Goal: Information Seeking & Learning: Learn about a topic

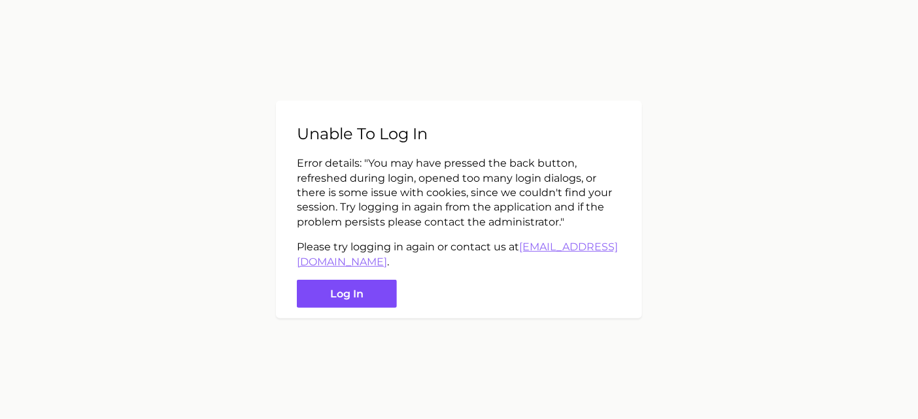
click at [340, 299] on button "Log in" at bounding box center [347, 294] width 100 height 28
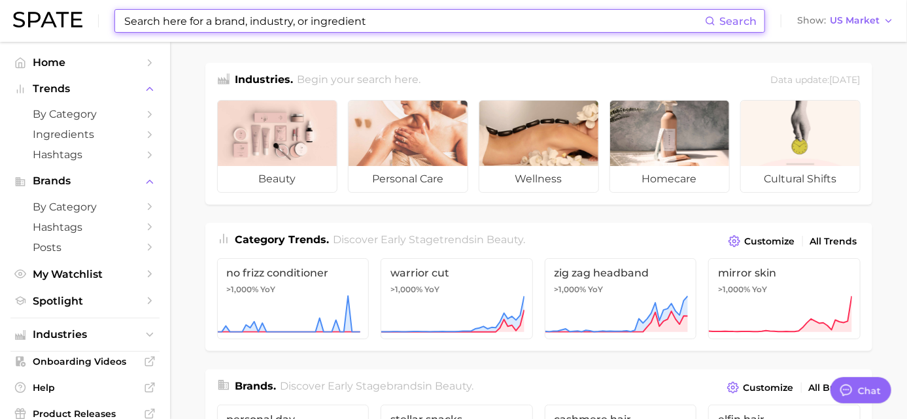
click at [168, 22] on input at bounding box center [414, 21] width 582 height 22
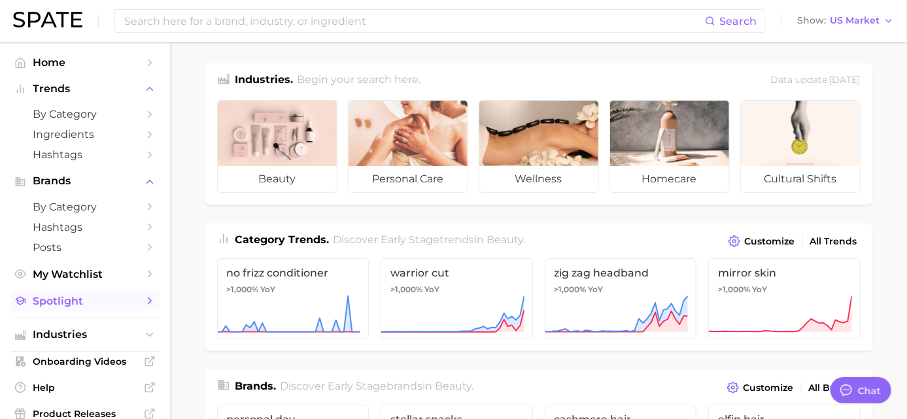
click at [127, 304] on link "Spotlight" at bounding box center [84, 301] width 149 height 20
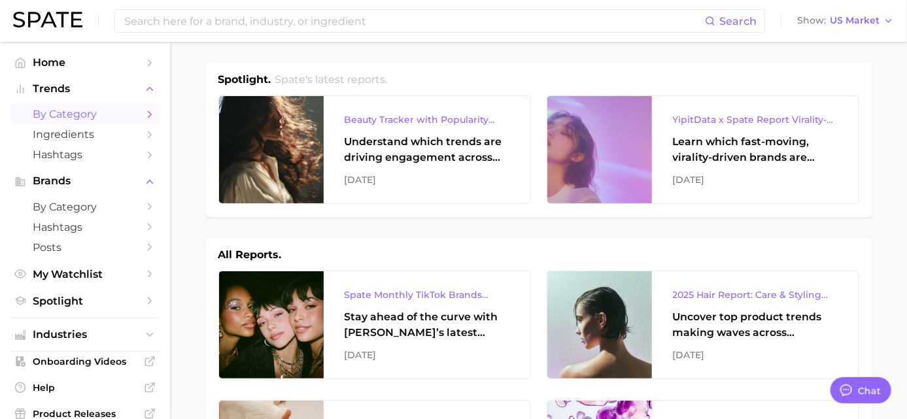
click at [101, 114] on span "by Category" at bounding box center [85, 114] width 105 height 12
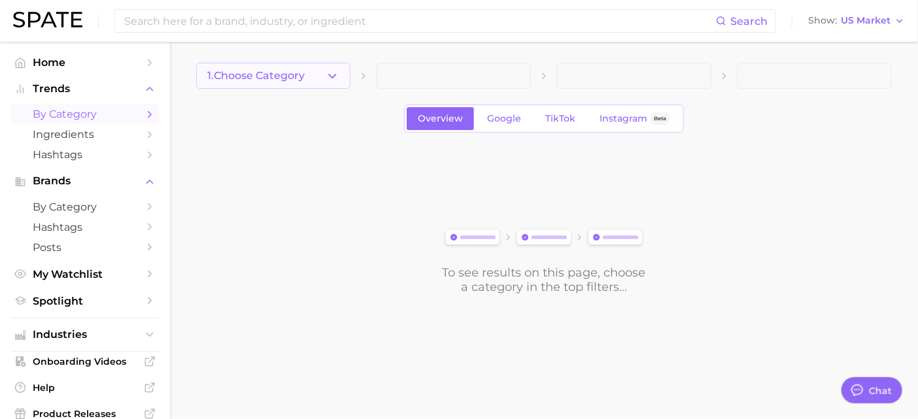
click at [328, 80] on icon "button" at bounding box center [333, 76] width 14 height 14
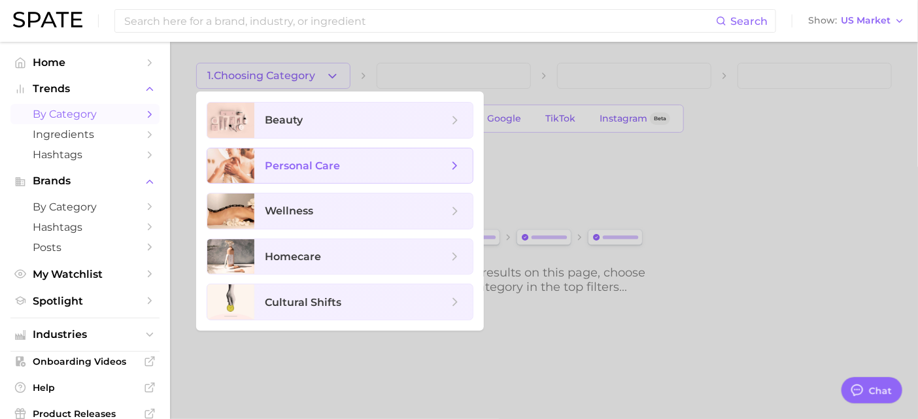
click at [329, 167] on span "personal care" at bounding box center [302, 165] width 75 height 12
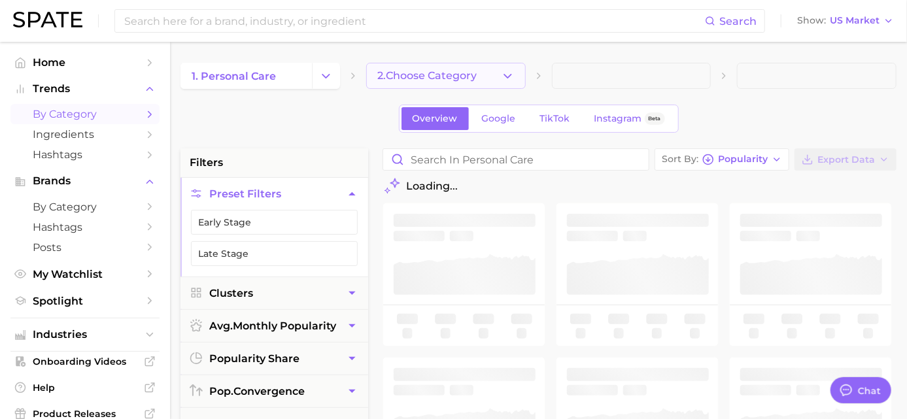
click at [473, 80] on span "2. Choose Category" at bounding box center [426, 76] width 99 height 12
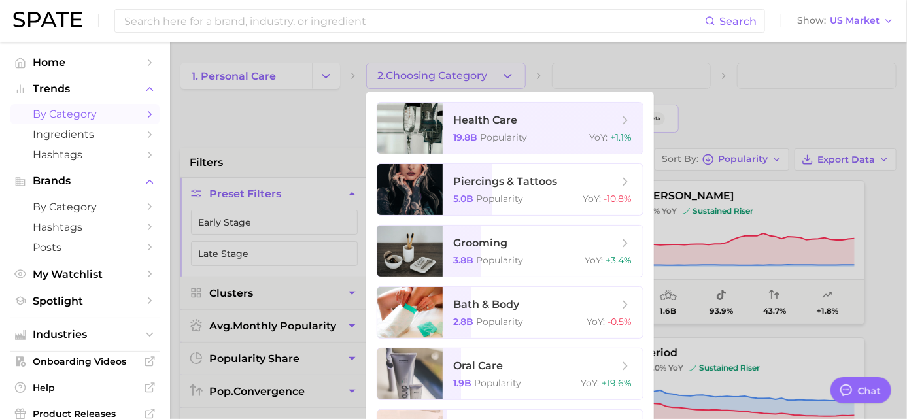
click at [330, 111] on div at bounding box center [453, 209] width 907 height 419
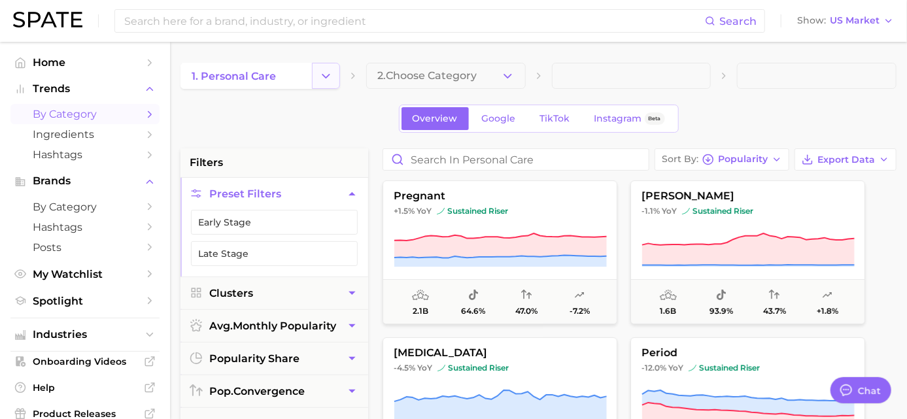
click at [333, 76] on icon "Change Category" at bounding box center [326, 76] width 14 height 14
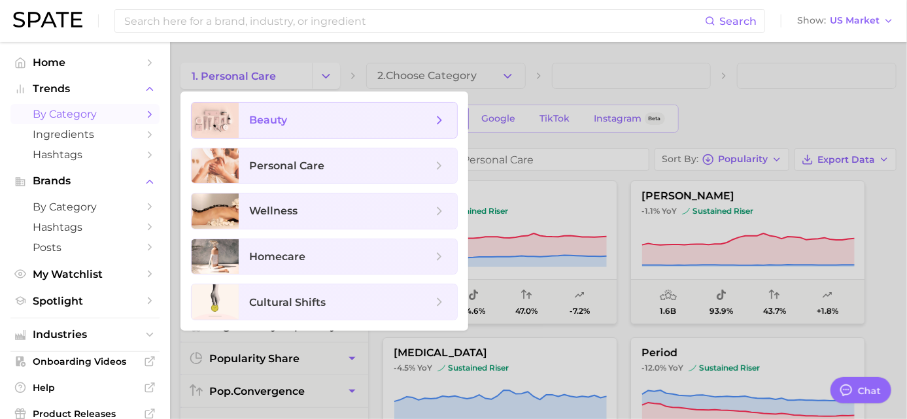
click at [364, 122] on span "beauty" at bounding box center [340, 120] width 183 height 14
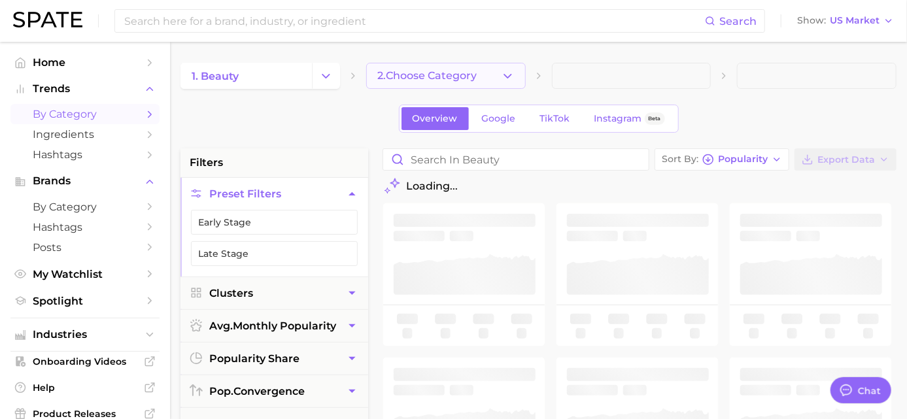
click at [492, 81] on button "2. Choose Category" at bounding box center [445, 76] width 159 height 26
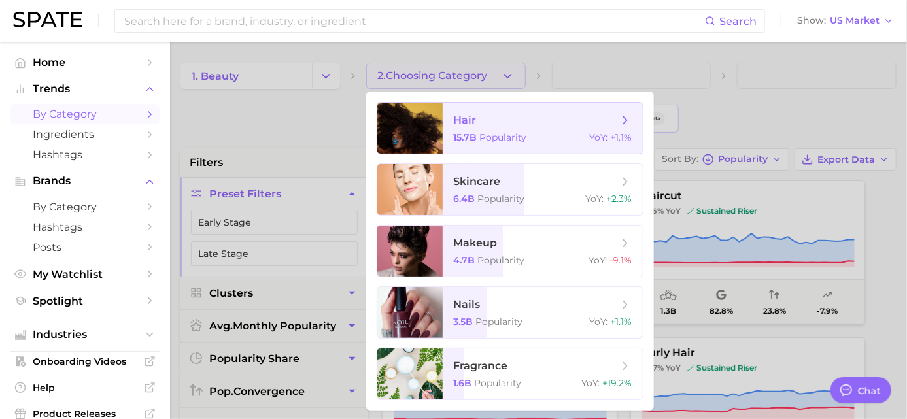
click at [502, 127] on span "hair 15.7b Popularity YoY : +1.1%" at bounding box center [543, 128] width 200 height 51
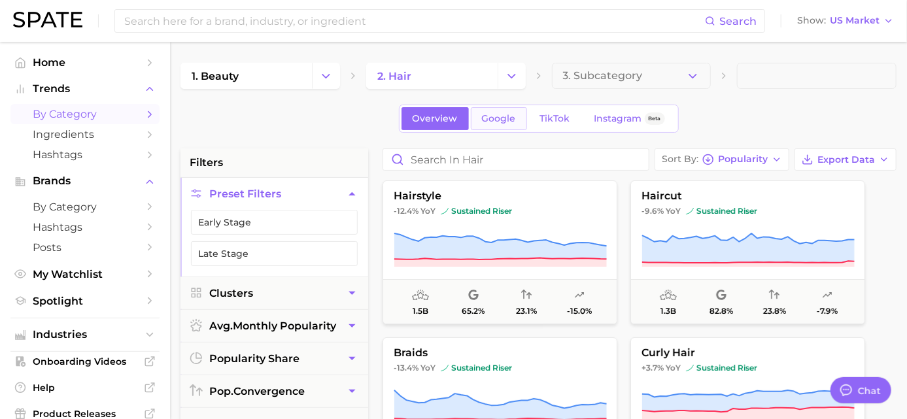
click at [509, 124] on link "Google" at bounding box center [499, 118] width 56 height 23
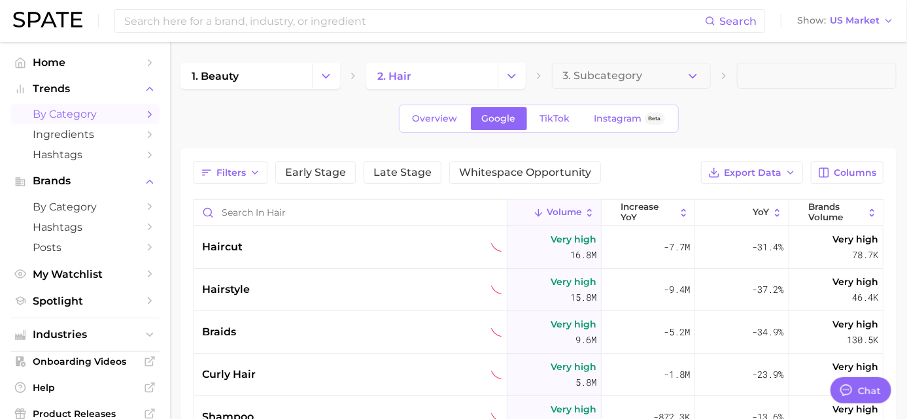
click at [741, 137] on div "1. beauty 2. hair 3. Subcategory Overview Google TikTok Instagram Beta Filters …" at bounding box center [538, 347] width 716 height 569
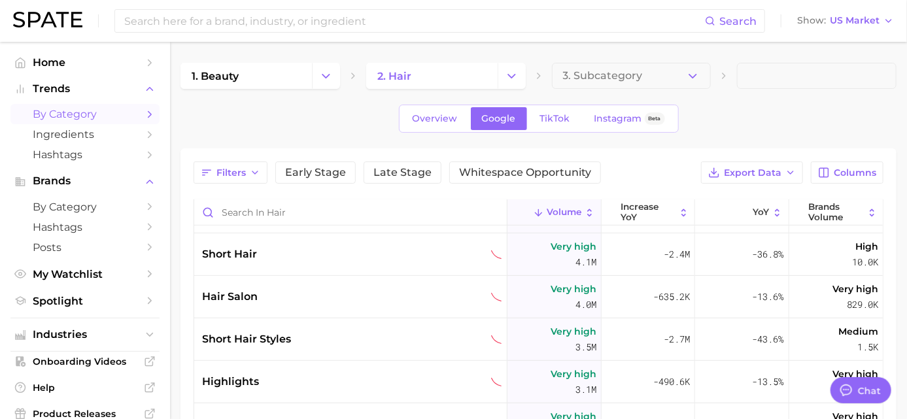
scroll to position [508, 0]
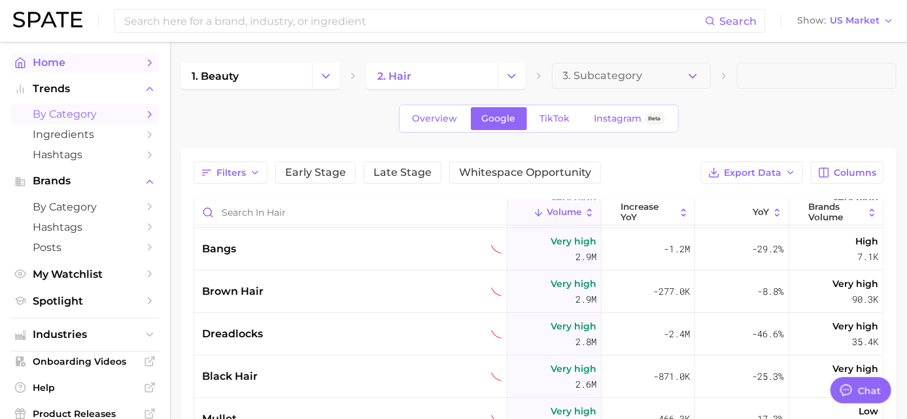
click at [100, 67] on span "Home" at bounding box center [85, 62] width 105 height 12
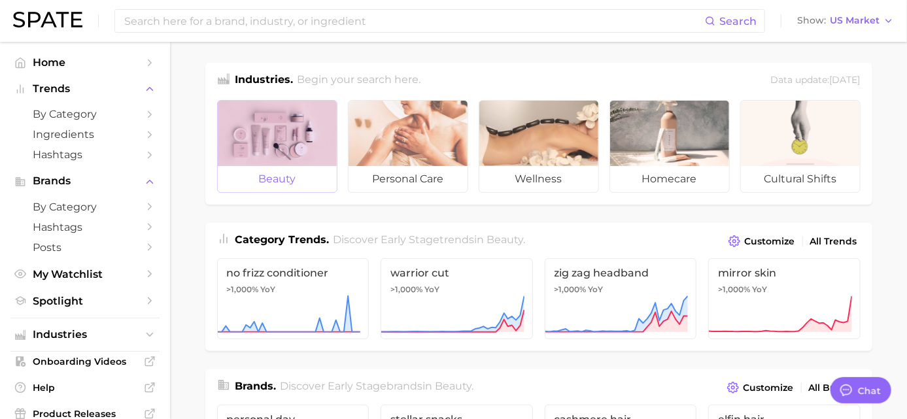
click at [324, 135] on div at bounding box center [277, 133] width 119 height 65
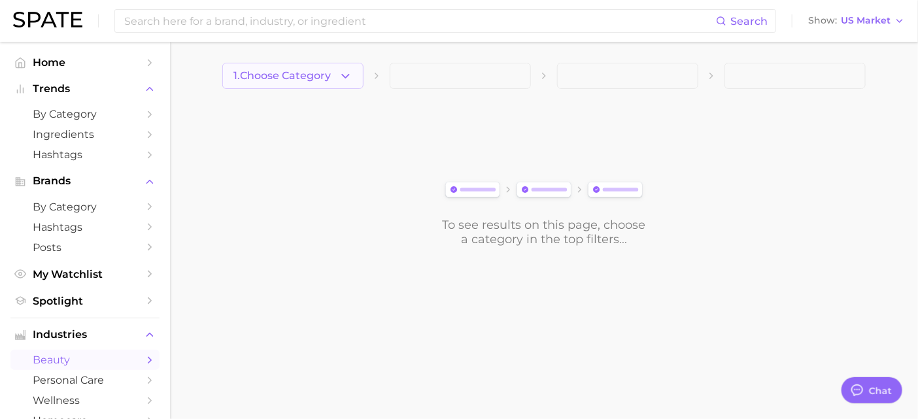
click at [341, 79] on icon "button" at bounding box center [346, 76] width 14 height 14
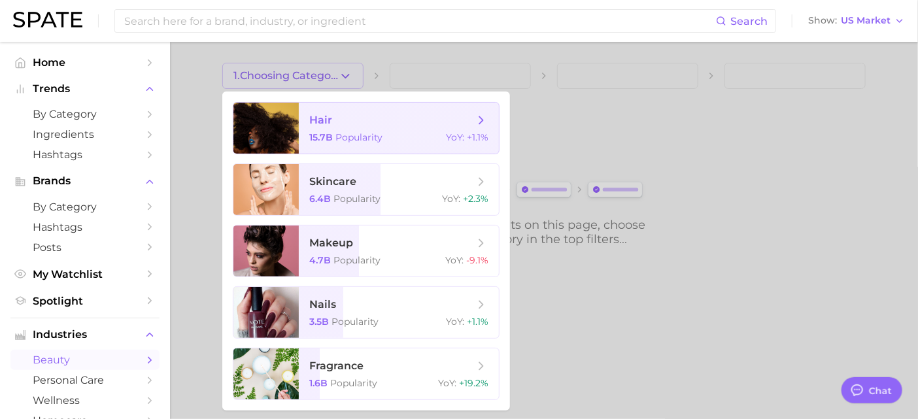
click at [335, 129] on span "hair 15.7b Popularity YoY : +1.1%" at bounding box center [399, 128] width 200 height 51
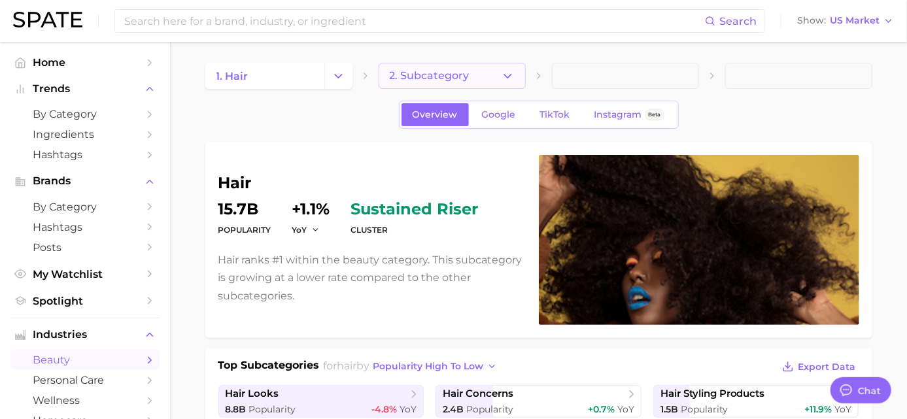
click at [507, 83] on button "2. Subcategory" at bounding box center [451, 76] width 147 height 26
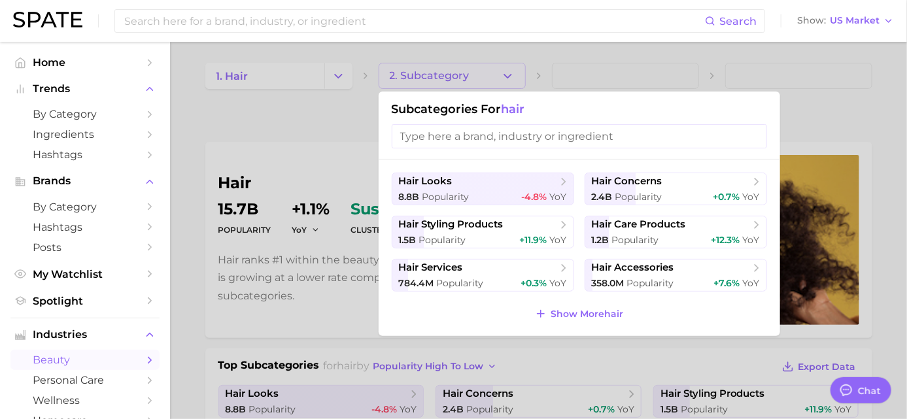
click at [592, 312] on span "Show More hair" at bounding box center [586, 314] width 73 height 11
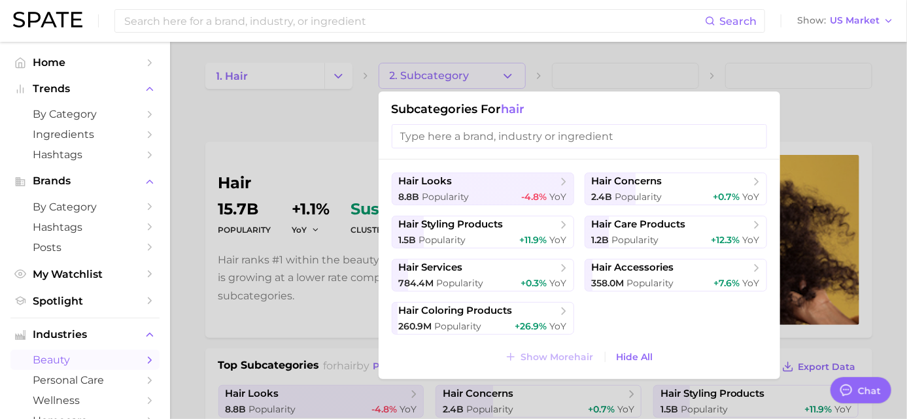
click at [254, 112] on div at bounding box center [453, 209] width 907 height 419
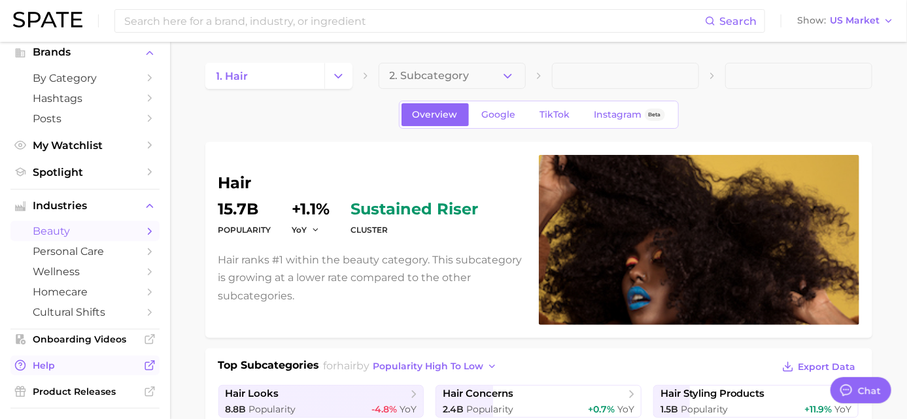
scroll to position [145, 0]
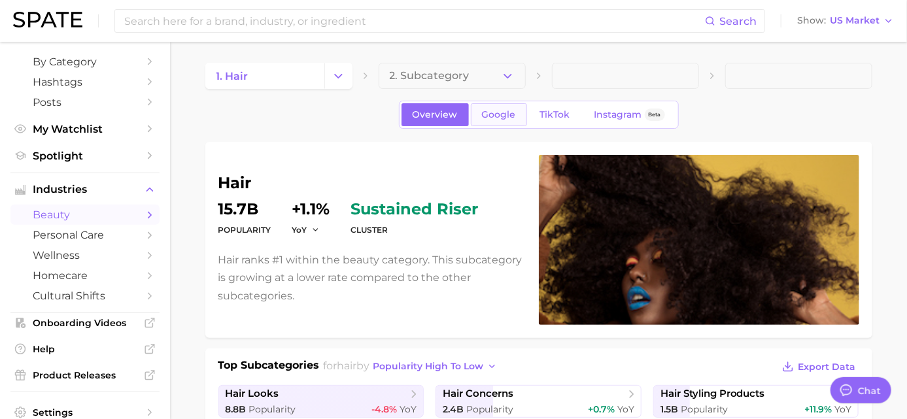
click at [505, 119] on span "Google" at bounding box center [499, 114] width 34 height 11
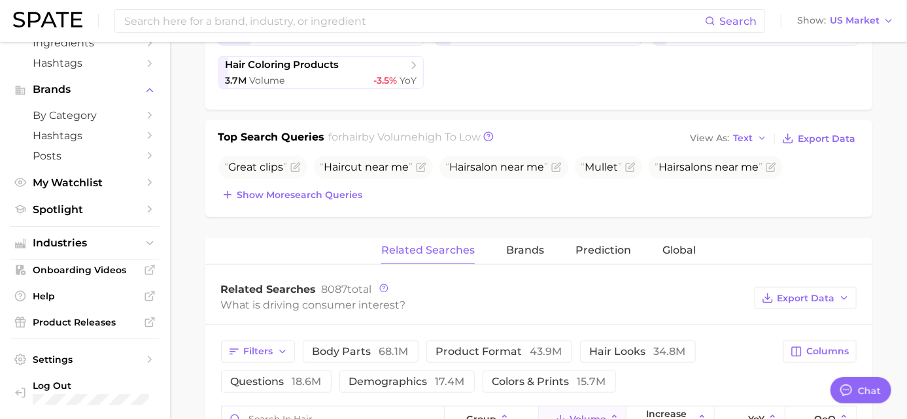
scroll to position [435, 0]
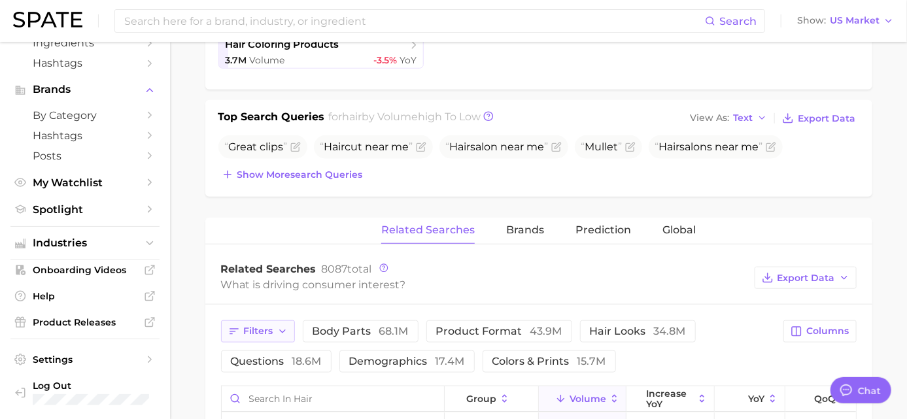
click at [288, 331] on icon "button" at bounding box center [282, 331] width 10 height 10
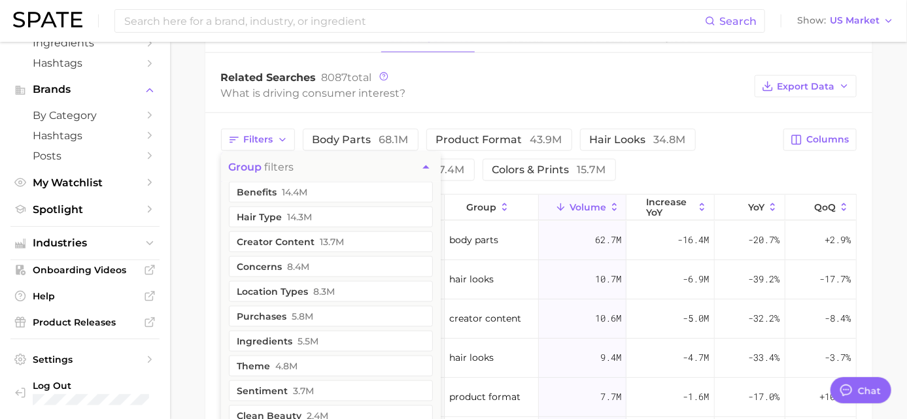
scroll to position [508, 0]
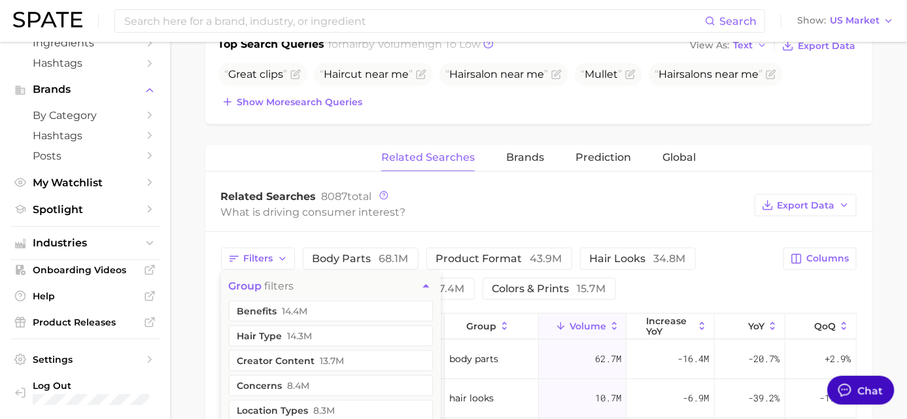
drag, startPoint x: 859, startPoint y: 393, endPoint x: 742, endPoint y: 412, distance: 118.4
click at [859, 393] on div "Chat" at bounding box center [870, 389] width 25 height 15
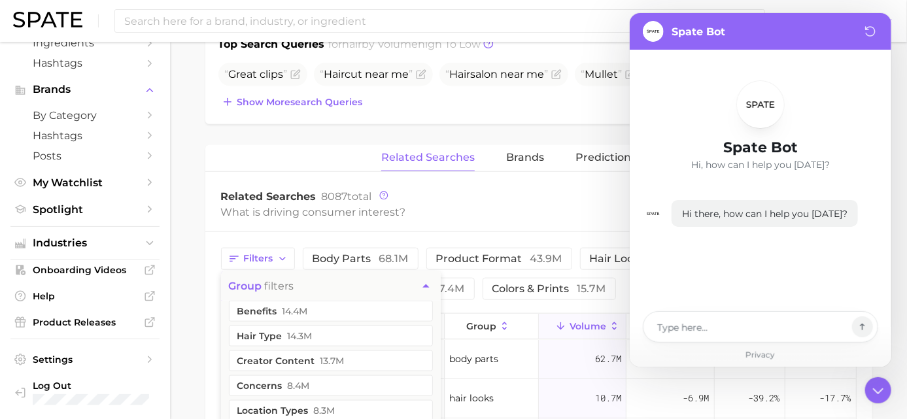
click at [207, 294] on main "1. hair 2. Subcategory Overview Google TikTok Instagram Beta hair volume 128.2m…" at bounding box center [538, 173] width 737 height 1279
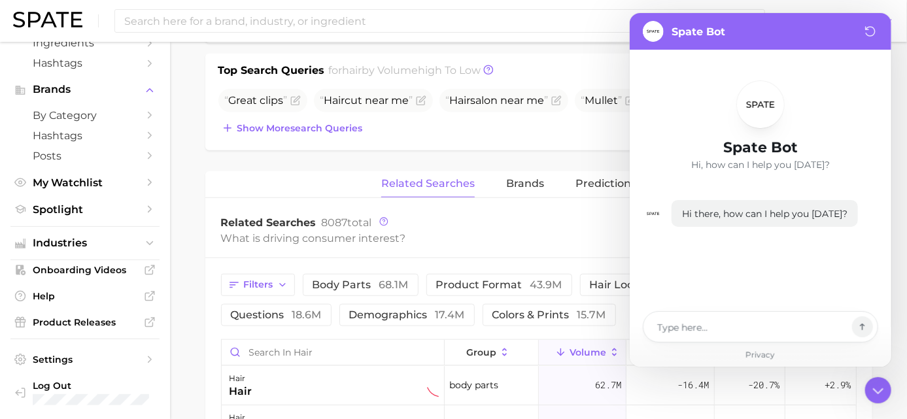
scroll to position [435, 0]
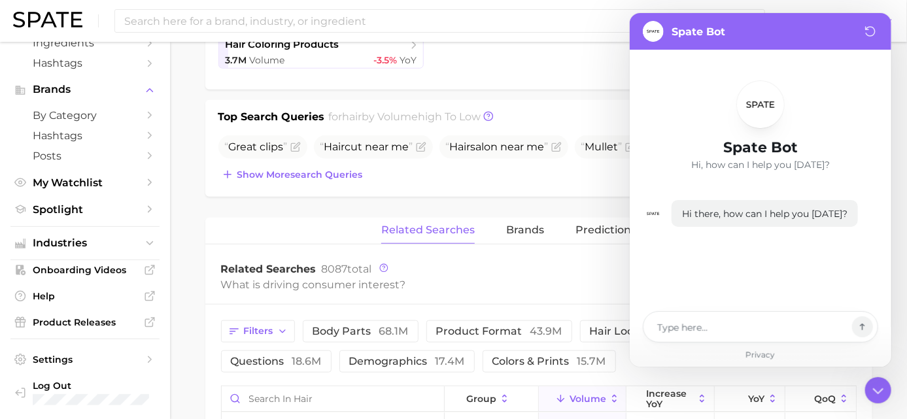
click at [478, 280] on div "What is driving consumer interest?" at bounding box center [484, 285] width 527 height 18
click at [689, 327] on textarea at bounding box center [751, 326] width 190 height 15
type textarea "x"
type textarea "w"
type textarea "x"
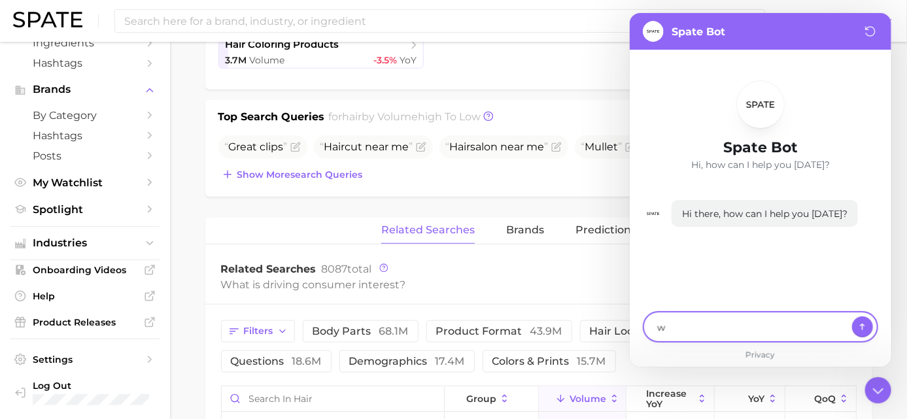
type textarea "wh"
type textarea "x"
type textarea "whe"
type textarea "x"
type textarea "wher"
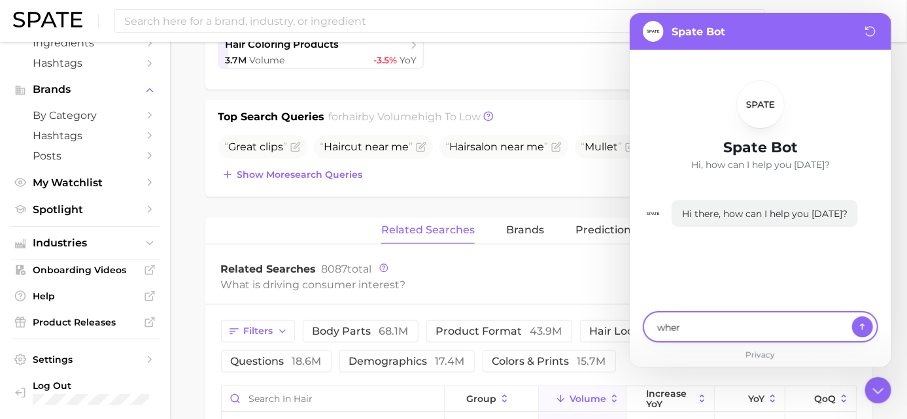
type textarea "x"
type textarea "where"
type textarea "x"
type textarea "where"
type textarea "x"
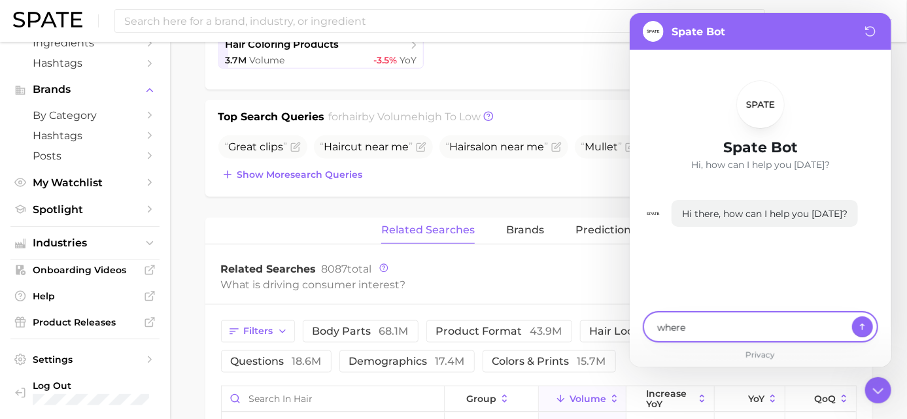
type textarea "where d"
type textarea "x"
type textarea "where do"
type textarea "x"
type textarea "where do"
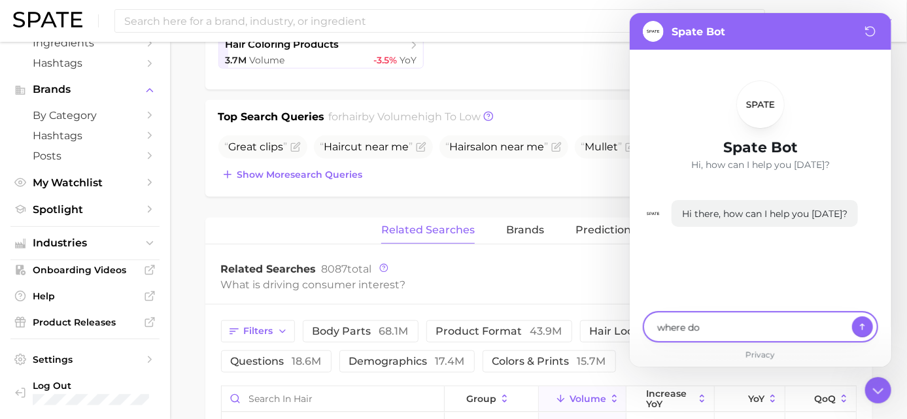
type textarea "x"
type textarea "where do I"
type textarea "x"
type textarea "where do I"
type textarea "x"
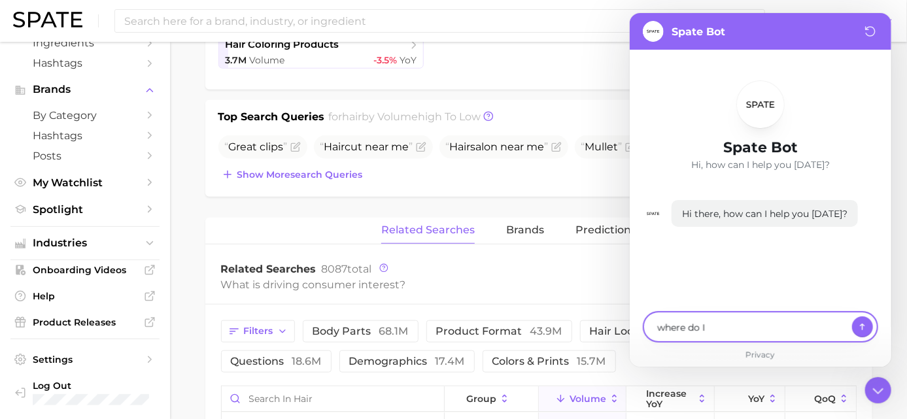
type textarea "where do I f"
type textarea "x"
type textarea "where do I fi"
type textarea "x"
type textarea "where do I fin"
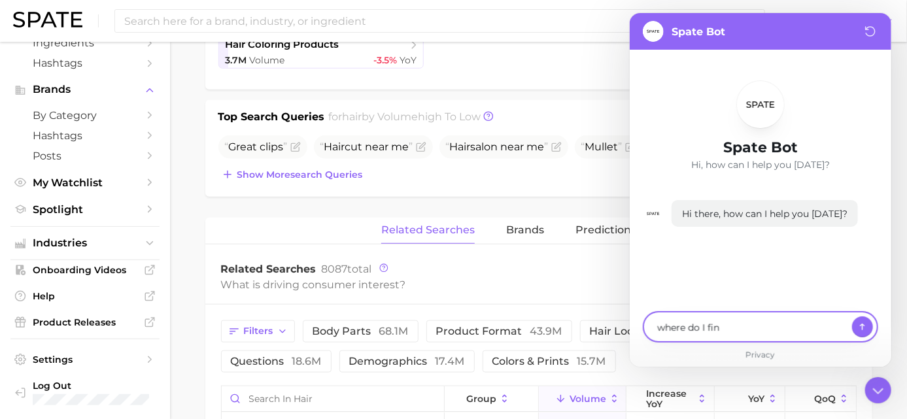
type textarea "x"
type textarea "where do I find"
type textarea "x"
type textarea "where do I find"
type textarea "x"
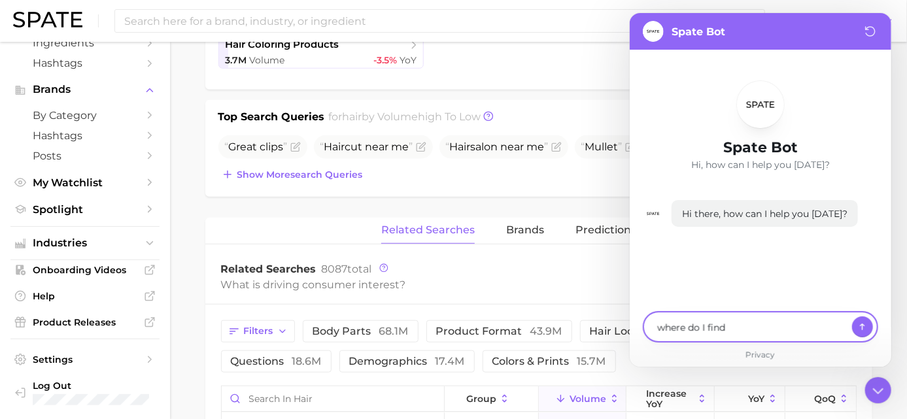
type textarea "where do I find c"
type textarea "x"
type textarea "where do I find cl"
type textarea "x"
type textarea "where do I find cla"
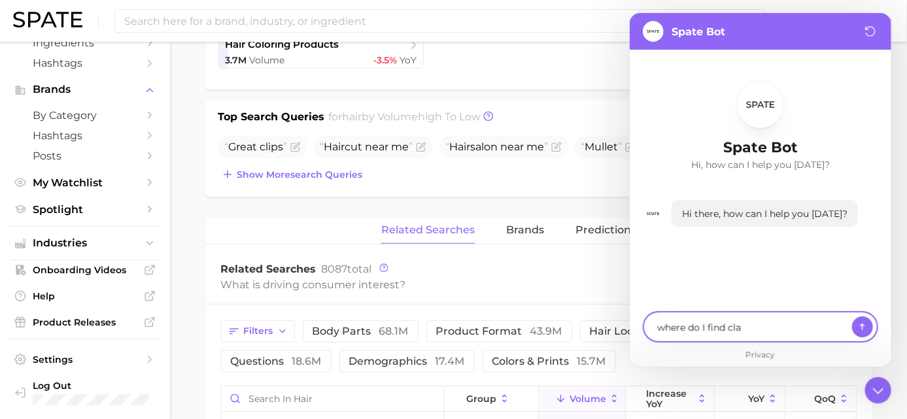
type textarea "x"
type textarea "where do I find clai"
type textarea "x"
type textarea "where do I find claim"
type textarea "x"
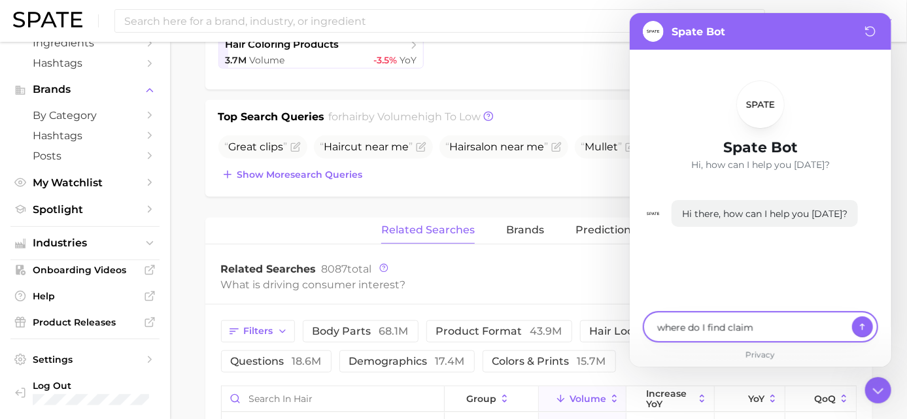
type textarea "where do I find claims"
type textarea "x"
type textarea "where do I find claims"
type textarea "x"
type textarea "where do I find claims f"
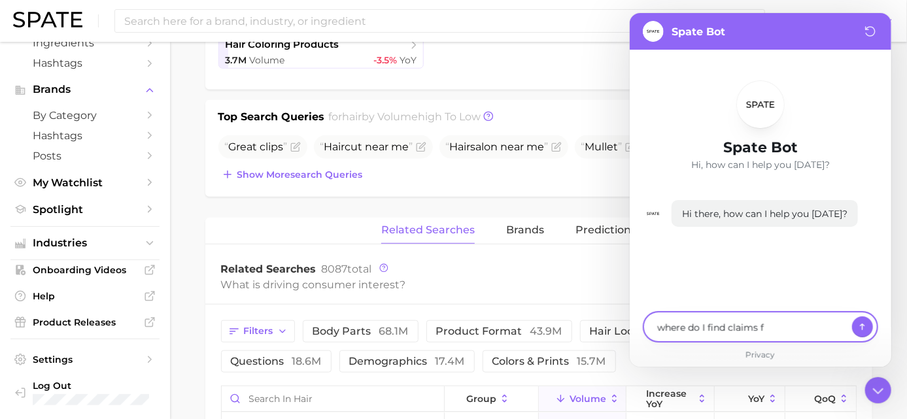
type textarea "x"
type textarea "where do I find claims fo"
type textarea "x"
type textarea "where do I find claims for"
type textarea "x"
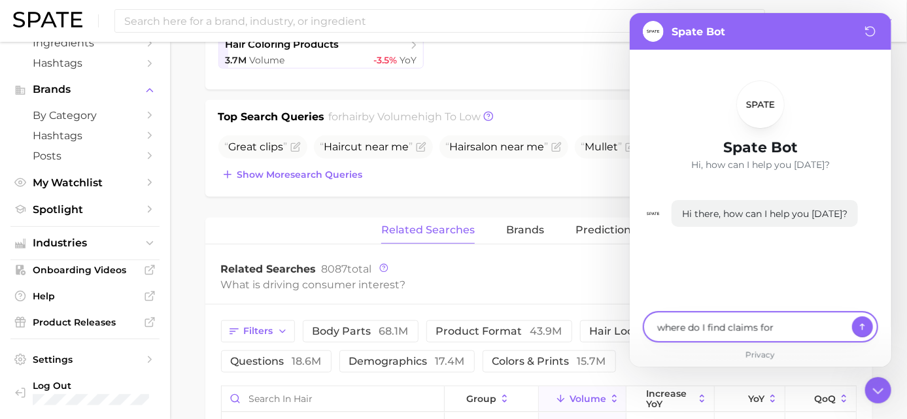
type textarea "where do I find claims for"
type textarea "x"
type textarea "where do I find claims for h"
type textarea "x"
type textarea "where do I find claims for ha"
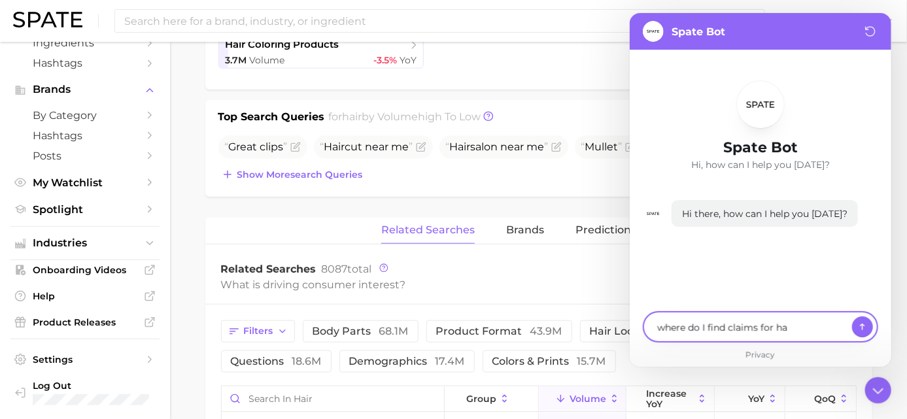
type textarea "x"
type textarea "where do I find claims for hai"
type textarea "x"
type textarea "where do I find claims for hair"
type textarea "x"
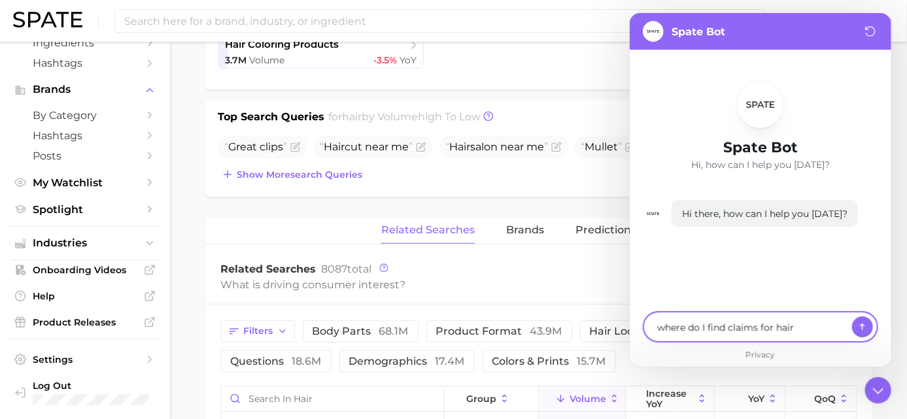
type textarea "where do I find claims for hairc"
type textarea "x"
type textarea "where do I find claims for hairca"
type textarea "x"
type textarea "where do I find claims for haircar"
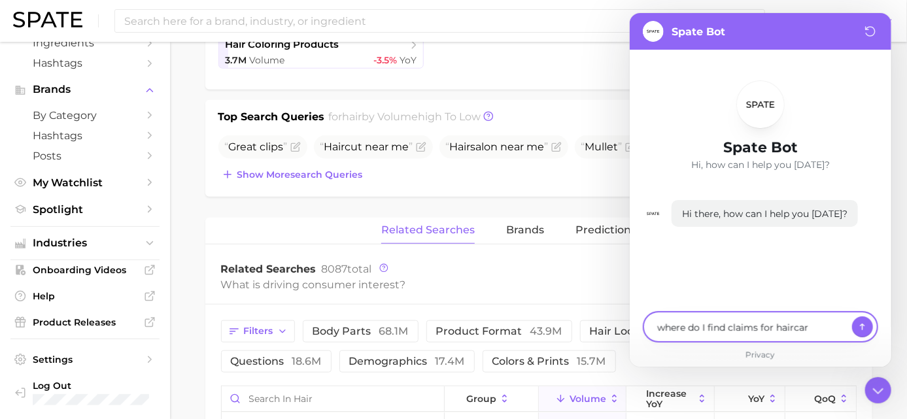
type textarea "x"
type textarea "where do I find claims for haircare"
type textarea "x"
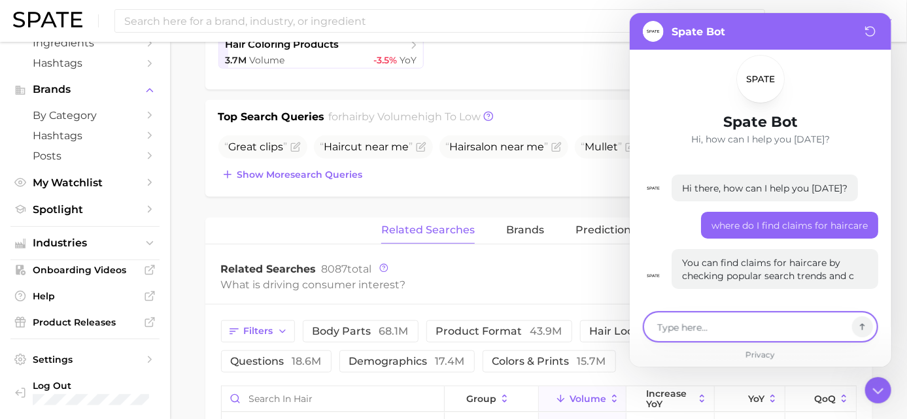
scroll to position [39, 0]
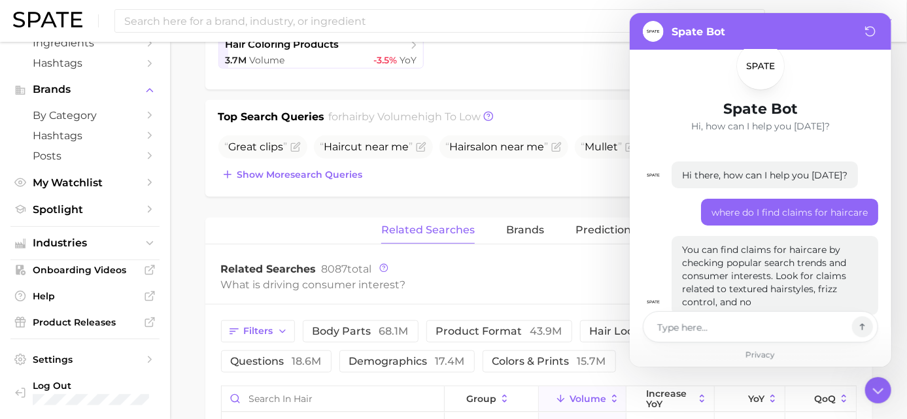
click at [211, 360] on main "1. hair 2. Subcategory Overview Google TikTok Instagram Beta hair volume 128.2m…" at bounding box center [538, 246] width 737 height 1279
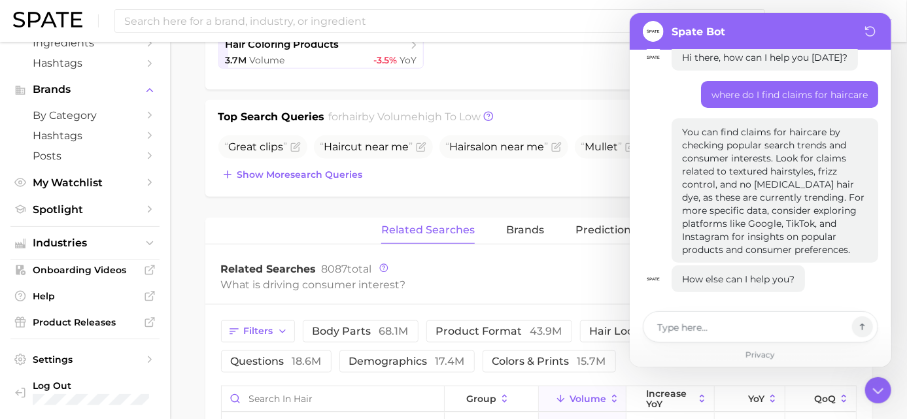
scroll to position [159, 0]
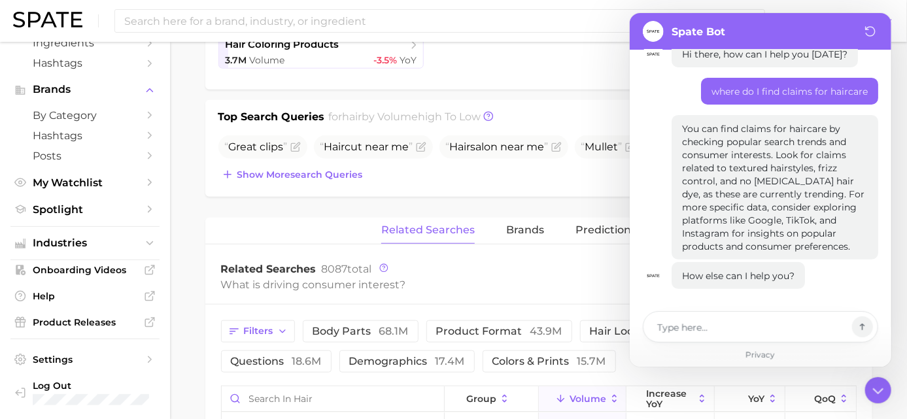
click at [199, 284] on main "1. hair 2. Subcategory Overview Google TikTok Instagram Beta hair volume 128.2m…" at bounding box center [538, 246] width 737 height 1279
click at [481, 276] on div "What is driving consumer interest?" at bounding box center [484, 285] width 527 height 18
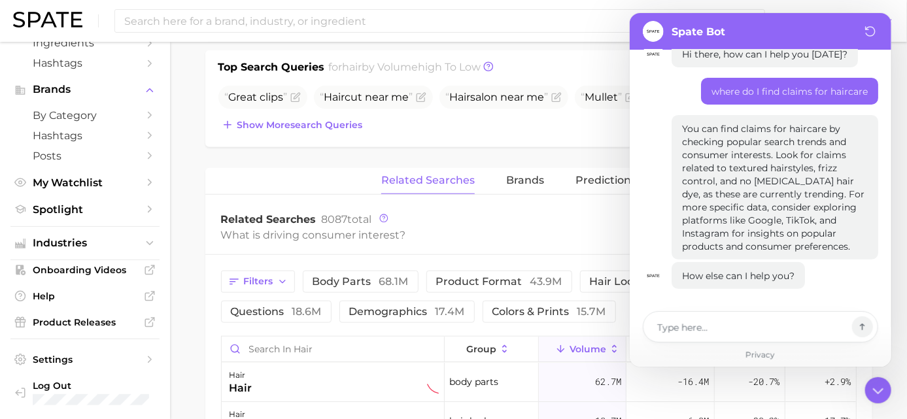
scroll to position [508, 0]
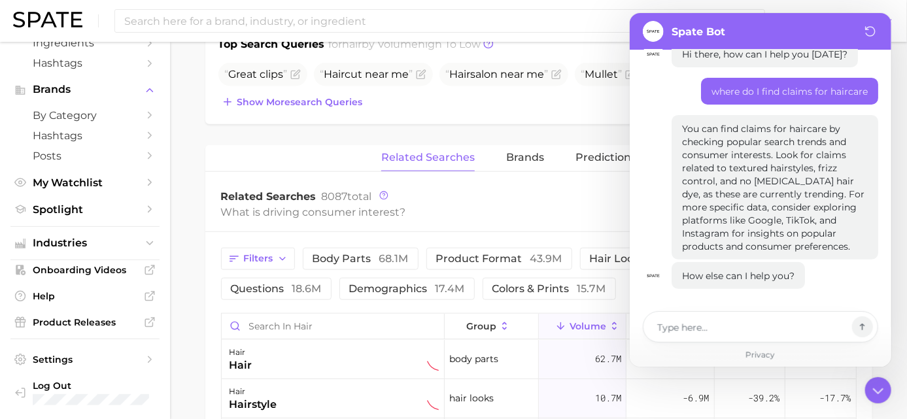
click at [683, 24] on div "Spate Bot" at bounding box center [698, 32] width 54 height 16
click at [875, 385] on icon at bounding box center [877, 389] width 23 height 23
type textarea "x"
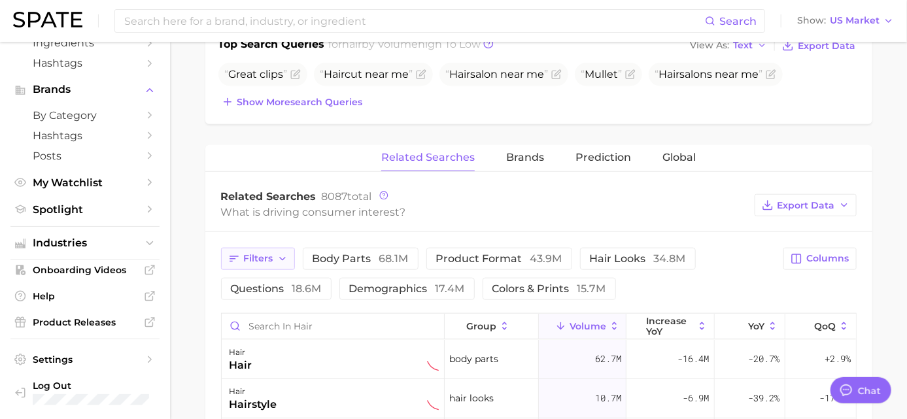
click at [288, 254] on icon "button" at bounding box center [282, 259] width 10 height 10
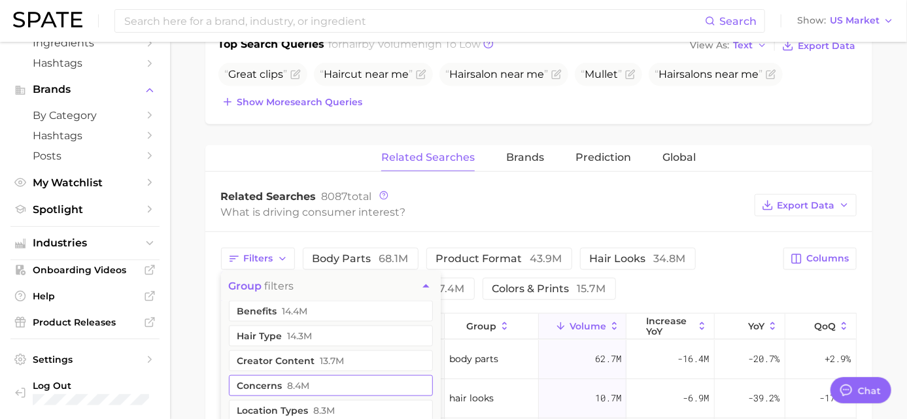
click at [276, 385] on button "concerns 8.4m" at bounding box center [331, 385] width 204 height 21
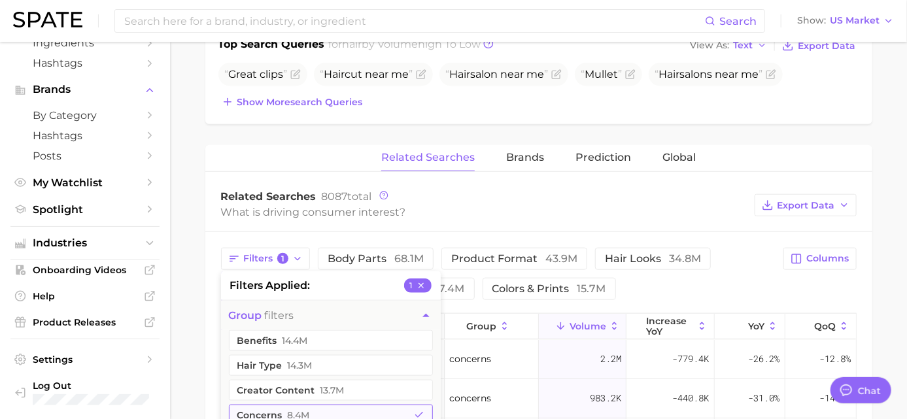
click at [288, 406] on button "concerns 8.4m" at bounding box center [331, 415] width 204 height 21
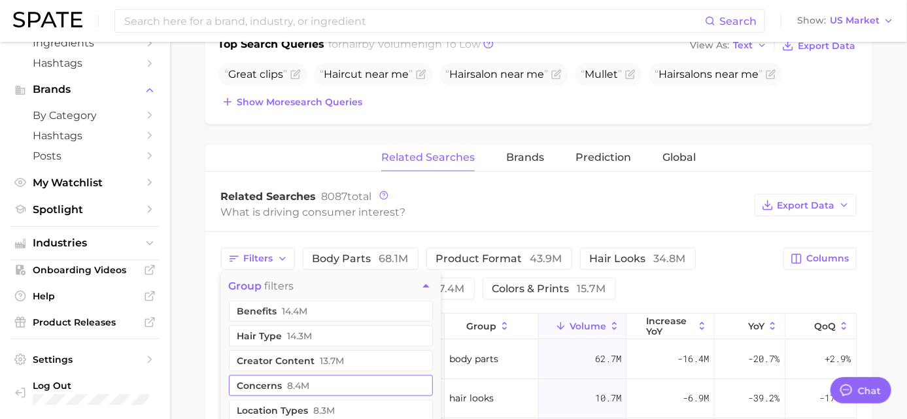
click at [265, 381] on button "concerns 8.4m" at bounding box center [331, 385] width 204 height 21
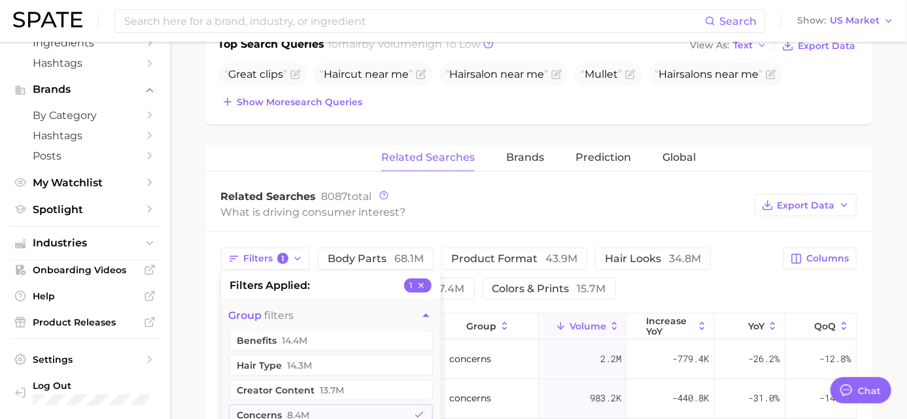
click at [195, 327] on main "1. hair 2. Subcategory Overview Google TikTok Instagram Beta hair volume 128.2m…" at bounding box center [538, 173] width 737 height 1279
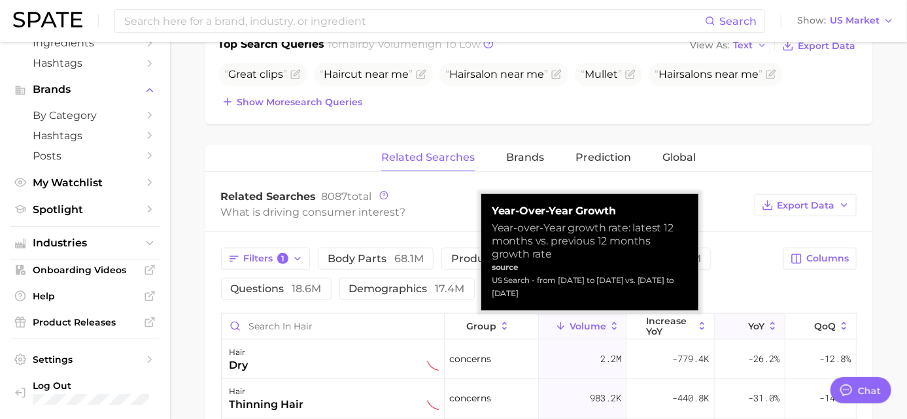
click at [748, 321] on span "YoY" at bounding box center [756, 326] width 16 height 10
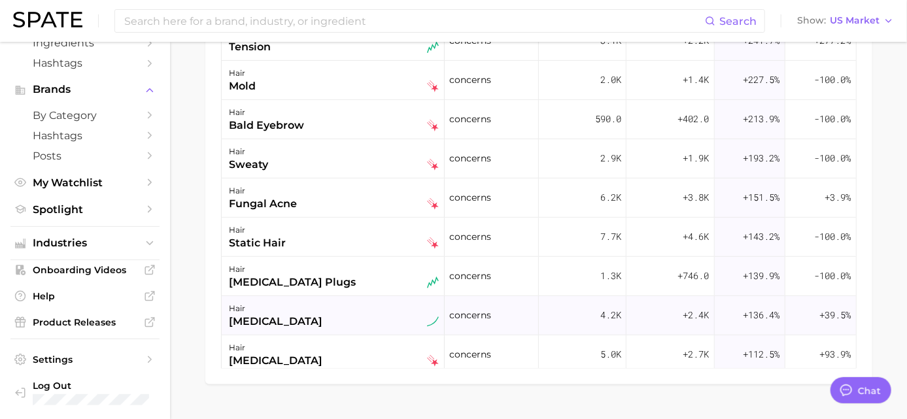
scroll to position [145, 0]
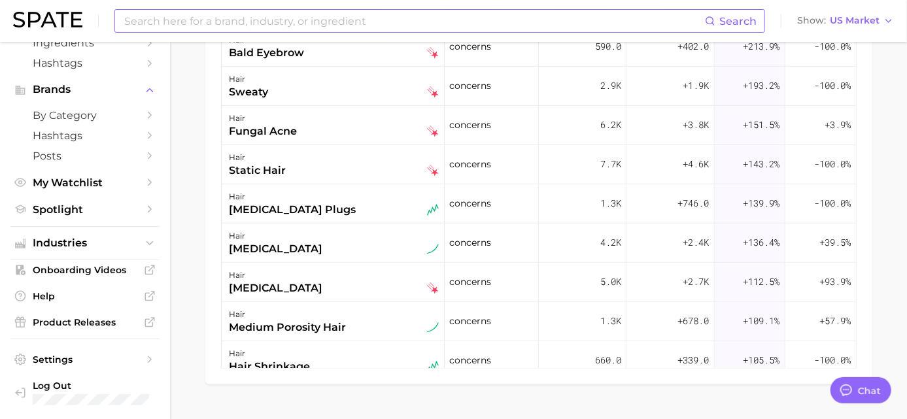
click at [139, 14] on input at bounding box center [414, 21] width 582 height 22
type input "gel to oil"
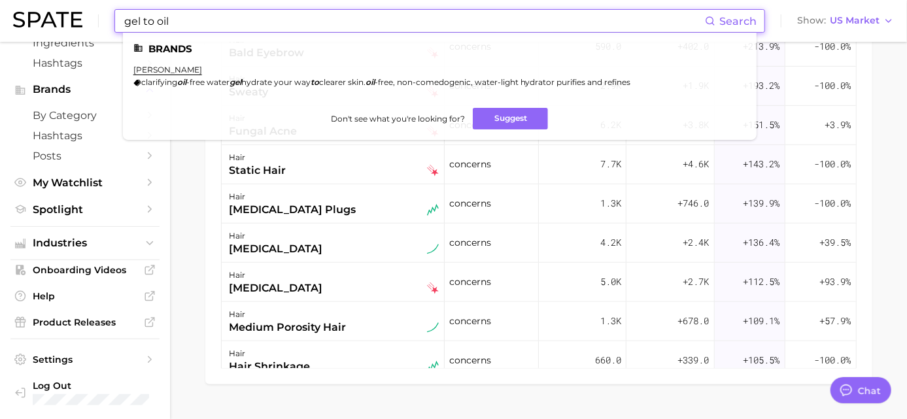
drag, startPoint x: 214, startPoint y: 31, endPoint x: 76, endPoint y: 10, distance: 138.9
click at [76, 10] on div "gel to oil Search Brands murad clarifying oil -free water gel hydrate your way …" at bounding box center [453, 21] width 880 height 42
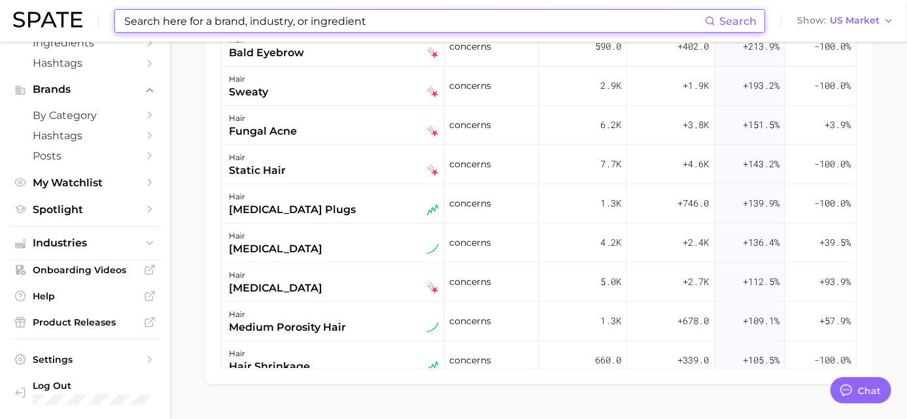
click at [324, 22] on input at bounding box center [414, 21] width 582 height 22
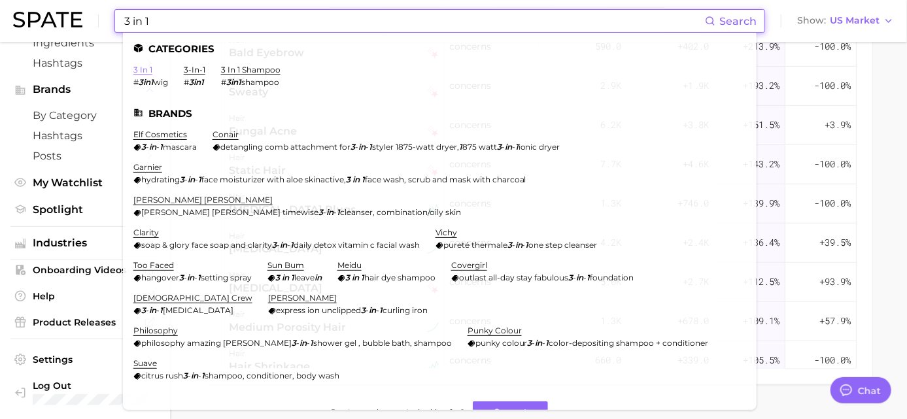
type input "3 in 1"
click at [149, 70] on link "3 in 1" at bounding box center [142, 70] width 19 height 10
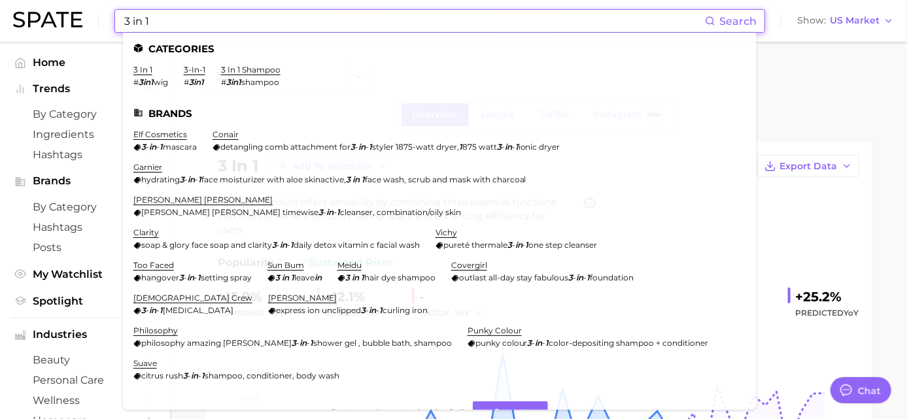
click at [180, 27] on input "3 in 1" at bounding box center [414, 21] width 582 height 22
drag, startPoint x: 178, startPoint y: 24, endPoint x: 12, endPoint y: 22, distance: 165.4
click at [13, 22] on div "3 in 1 Search Categories 3 in 1 # 3in1 wig 3-in-1 # 3in1 3 in 1 shampoo # 3in1 …" at bounding box center [453, 21] width 880 height 42
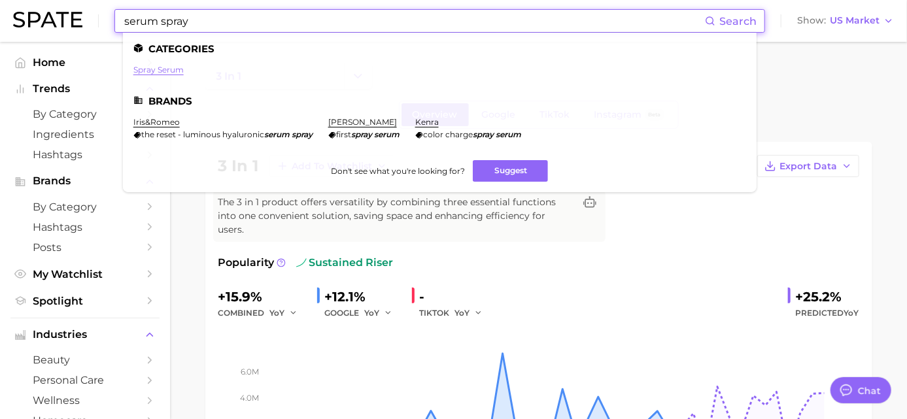
type input "serum spray"
click at [153, 69] on link "spray serum" at bounding box center [158, 70] width 50 height 10
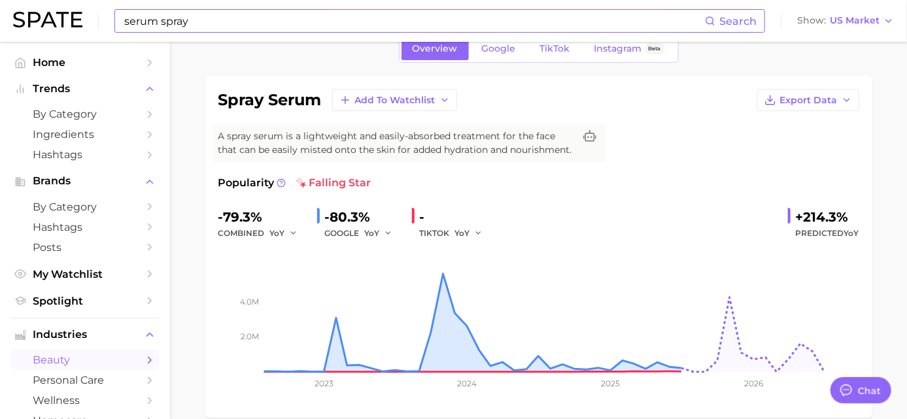
scroll to position [145, 0]
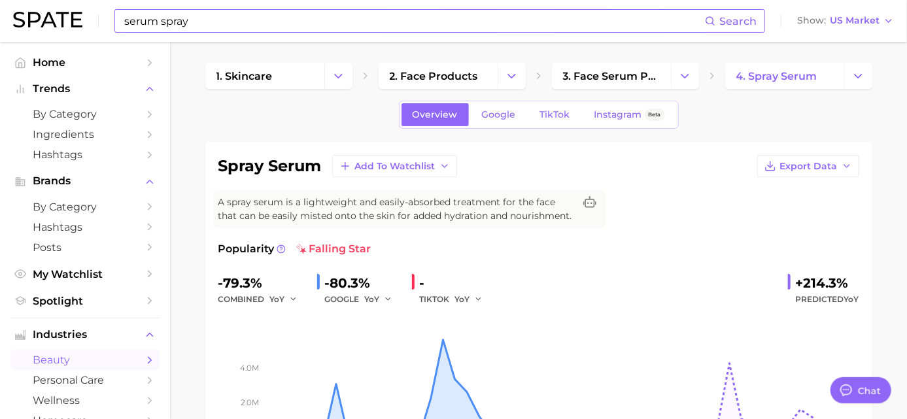
scroll to position [0, 0]
